Goal: Task Accomplishment & Management: Use online tool/utility

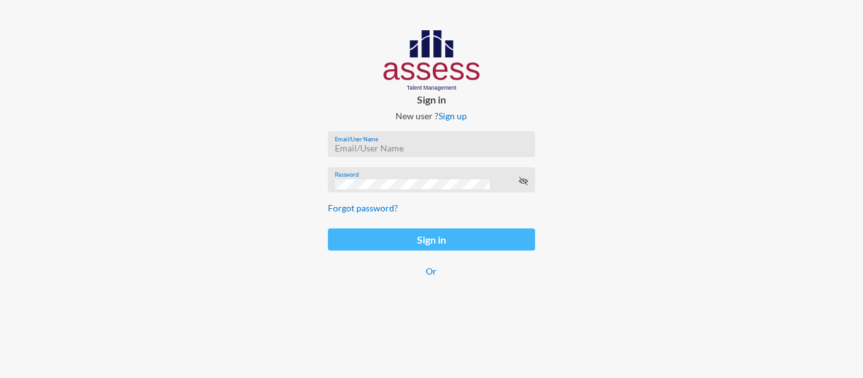
type input "[PERSON_NAME][EMAIL_ADDRESS][PERSON_NAME][DOMAIN_NAME]"
click at [372, 237] on button "Sign in" at bounding box center [431, 240] width 207 height 22
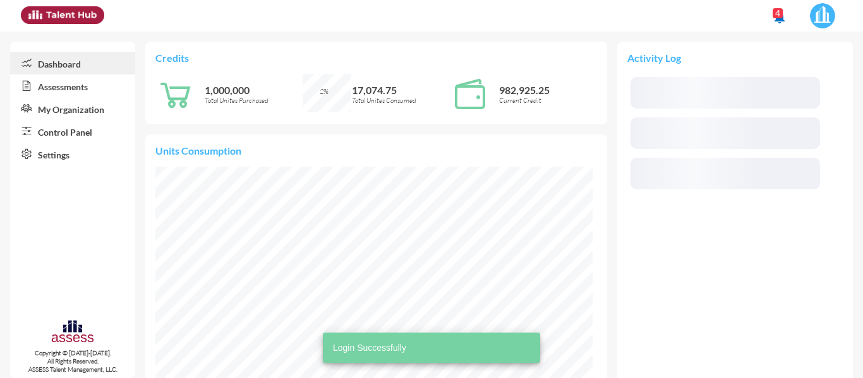
scroll to position [219, 437]
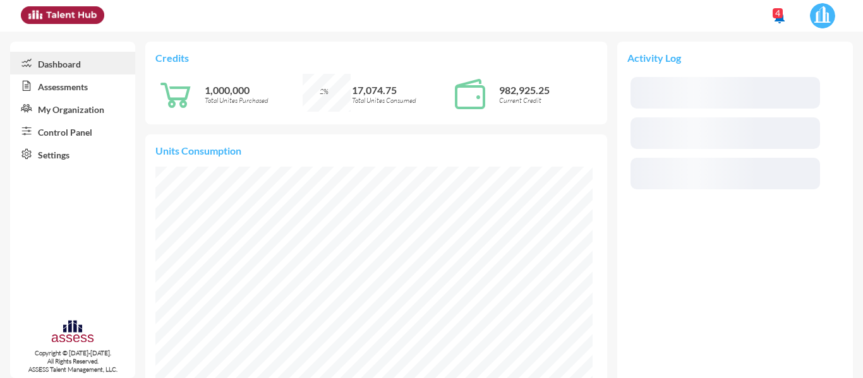
click at [98, 137] on link "Control Panel" at bounding box center [72, 131] width 125 height 23
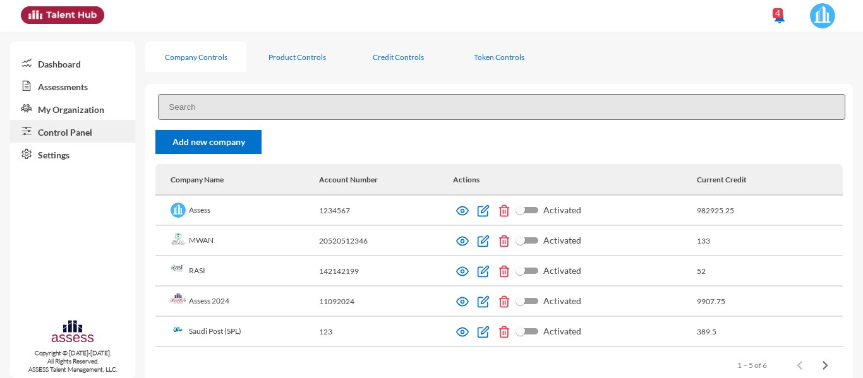
scroll to position [27, 0]
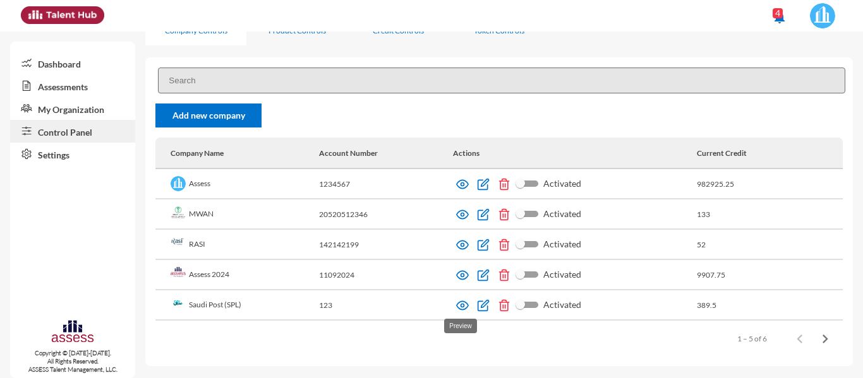
click at [462, 306] on img at bounding box center [462, 305] width 13 height 13
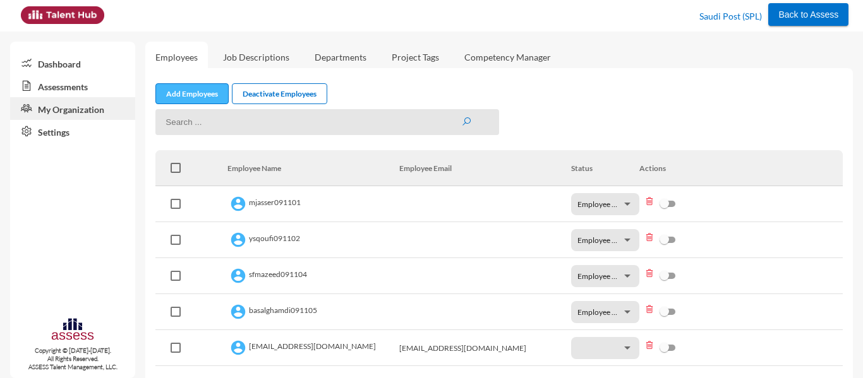
click at [208, 100] on link "Add Employees" at bounding box center [191, 93] width 73 height 21
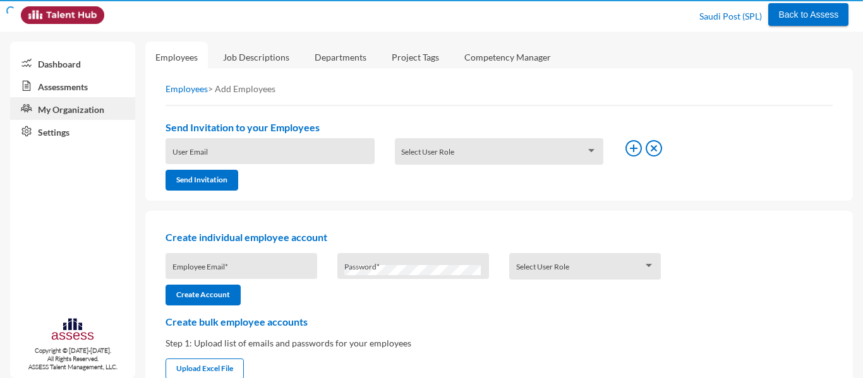
type input "[PERSON_NAME][EMAIL_ADDRESS][PERSON_NAME][DOMAIN_NAME]"
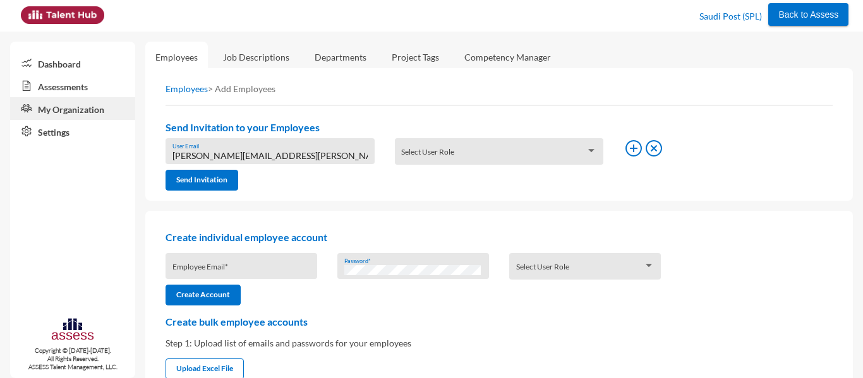
scroll to position [131, 0]
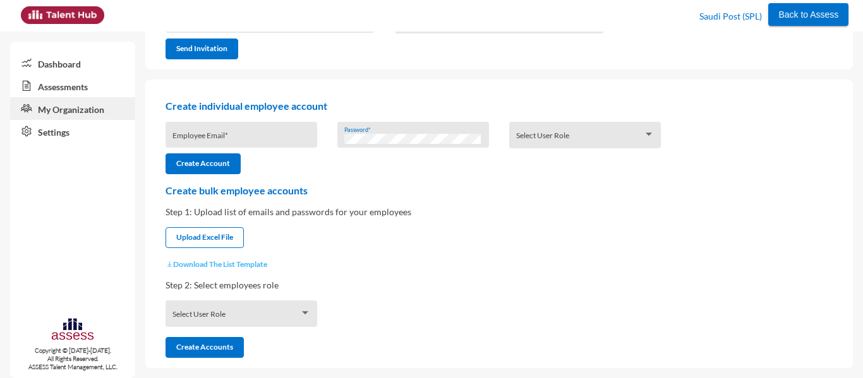
click at [196, 267] on button "Download The List Template" at bounding box center [216, 264] width 102 height 9
click at [219, 239] on input "file" at bounding box center [204, 238] width 77 height 13
type input "C:\fakepath\UserListTemplate.csv"
click at [198, 315] on span at bounding box center [235, 318] width 127 height 10
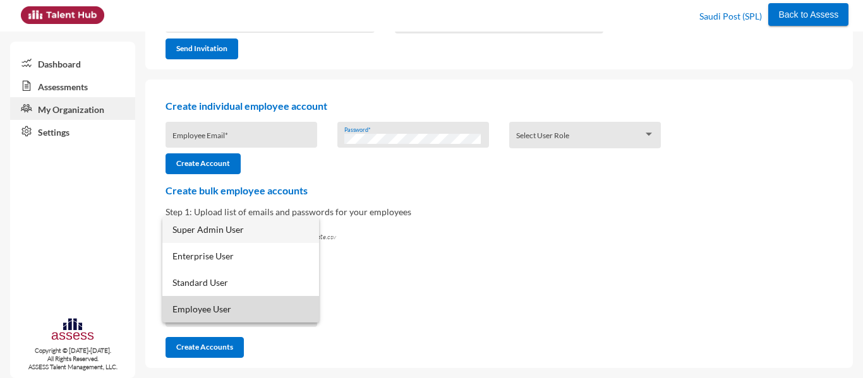
click at [198, 312] on span "Employee User" at bounding box center [240, 309] width 136 height 27
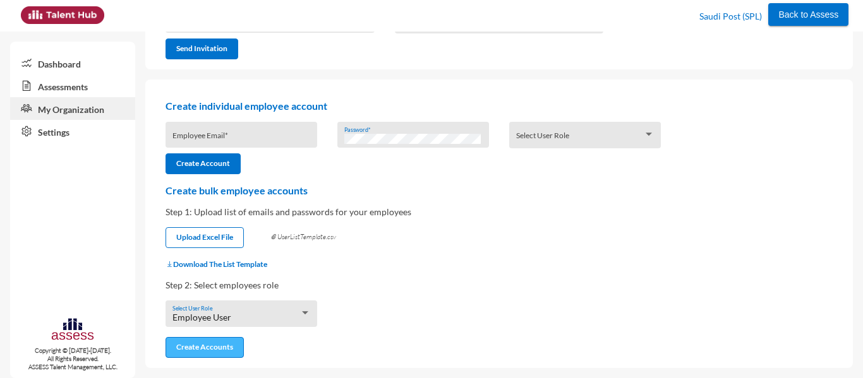
click at [196, 349] on button "Create Accounts" at bounding box center [204, 347] width 78 height 21
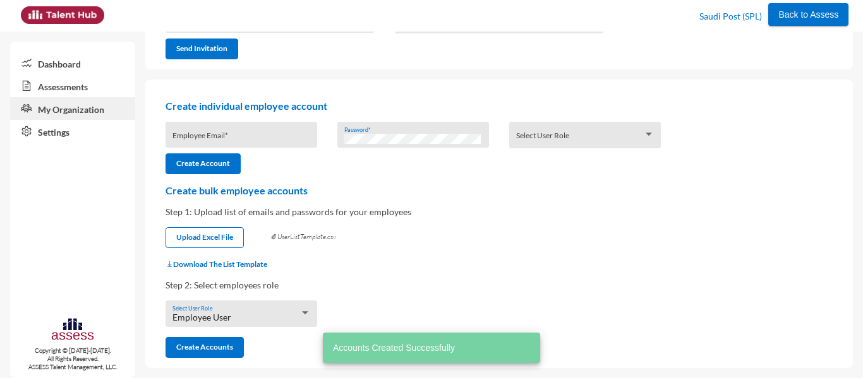
click at [76, 79] on link "Assessments" at bounding box center [72, 86] width 125 height 23
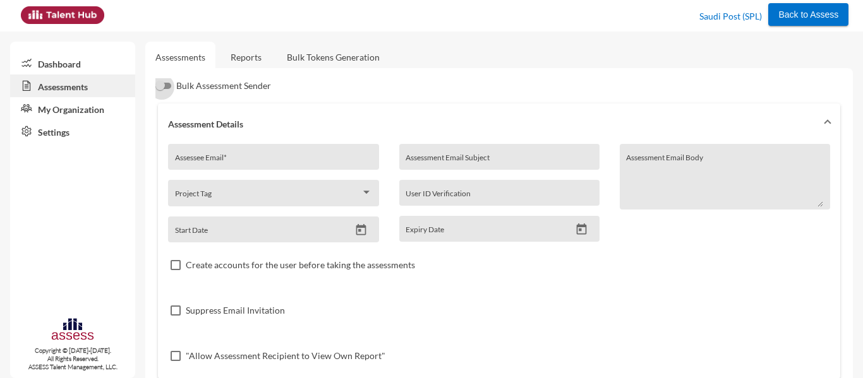
click at [166, 85] on div at bounding box center [161, 87] width 13 height 13
click at [162, 89] on input "Bulk Assessment Sender" at bounding box center [161, 89] width 1 height 1
checkbox input "true"
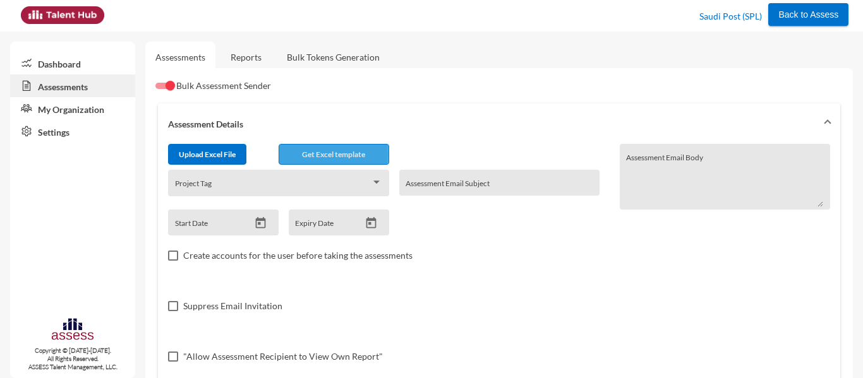
click at [307, 154] on span "Get Excel template" at bounding box center [333, 154] width 63 height 9
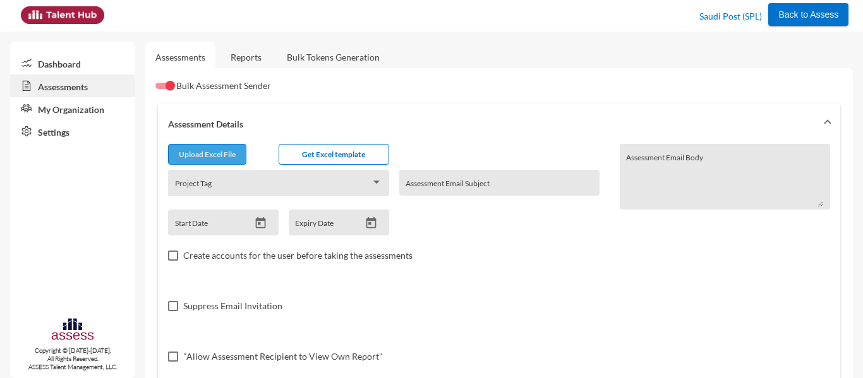
click at [207, 153] on input "file" at bounding box center [207, 156] width 77 height 13
type input "C:\fakepath\excel.csv"
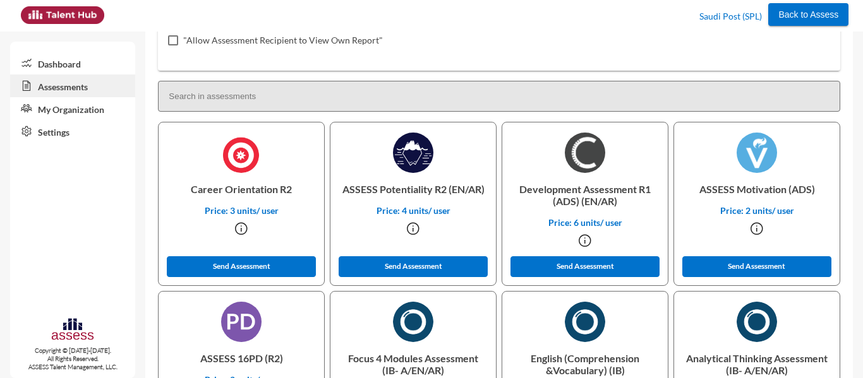
scroll to position [411, 0]
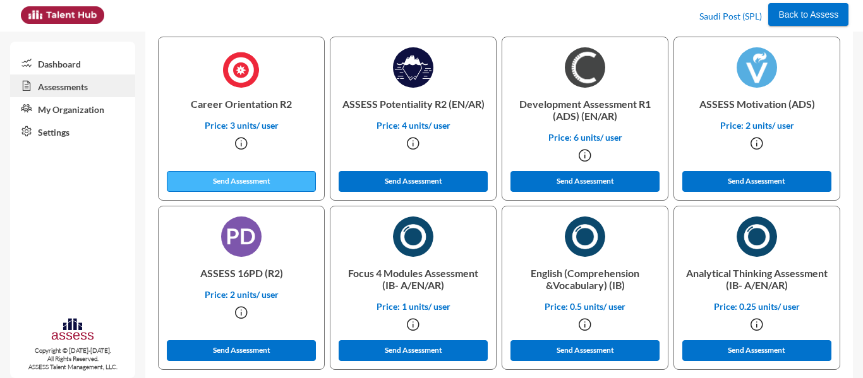
click at [270, 177] on button "Send Assessment" at bounding box center [241, 181] width 149 height 21
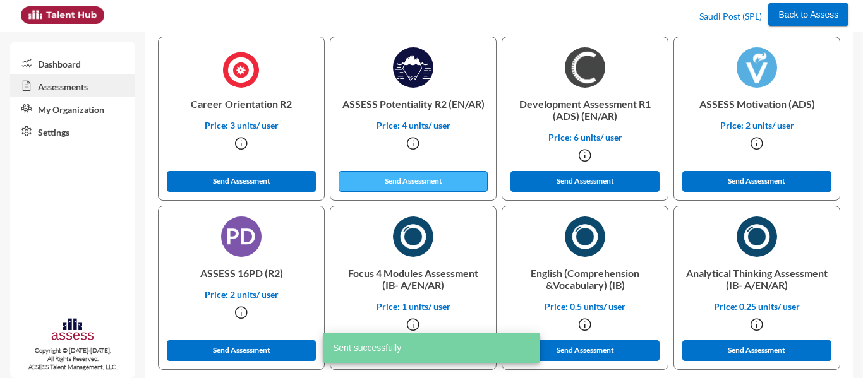
click at [361, 182] on button "Send Assessment" at bounding box center [413, 181] width 149 height 21
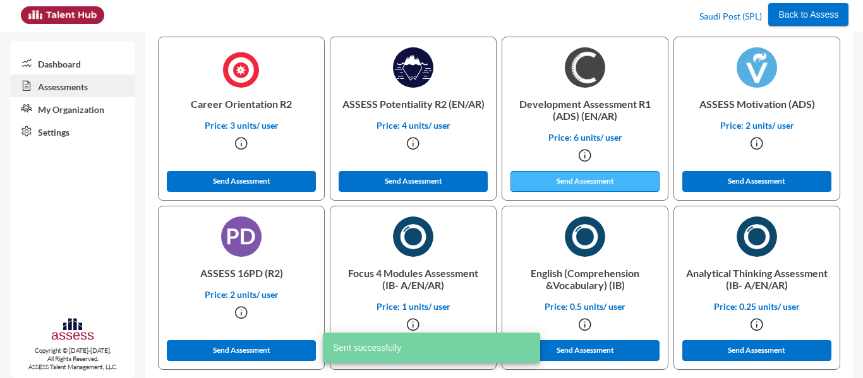
click at [555, 181] on button "Send Assessment" at bounding box center [584, 181] width 149 height 21
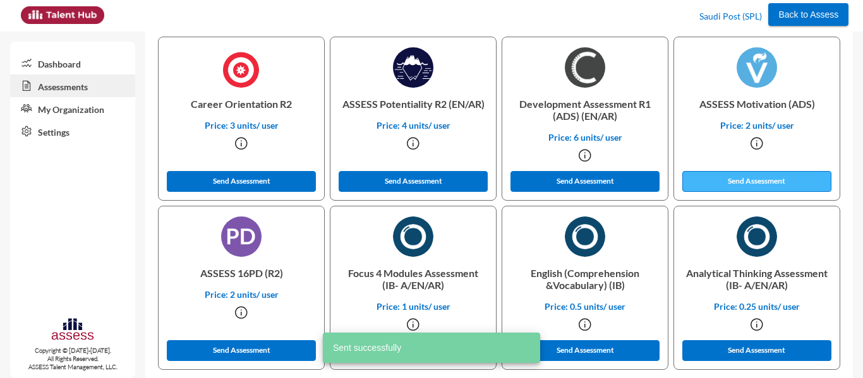
click at [742, 183] on button "Send Assessment" at bounding box center [756, 181] width 149 height 21
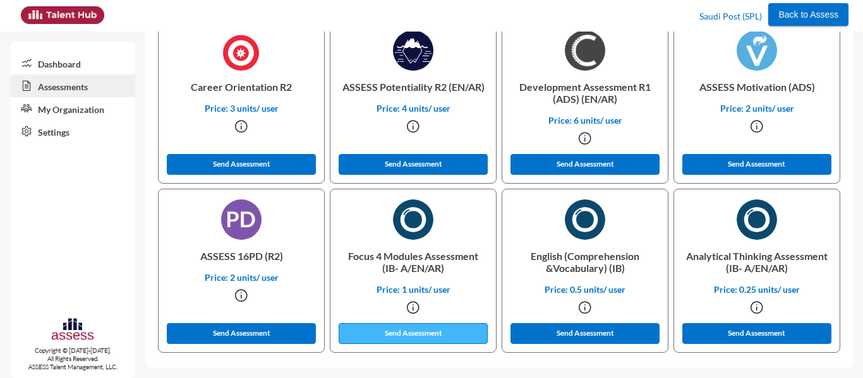
click at [440, 337] on button "Send Assessment" at bounding box center [413, 333] width 149 height 21
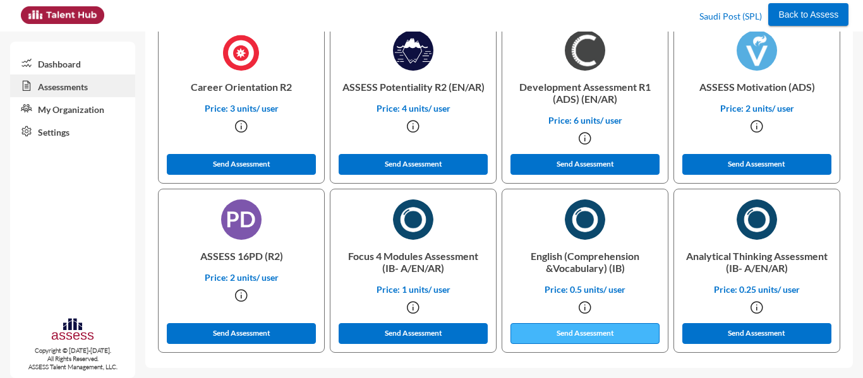
click at [584, 339] on button "Send Assessment" at bounding box center [584, 333] width 149 height 21
